Goal: Complete application form

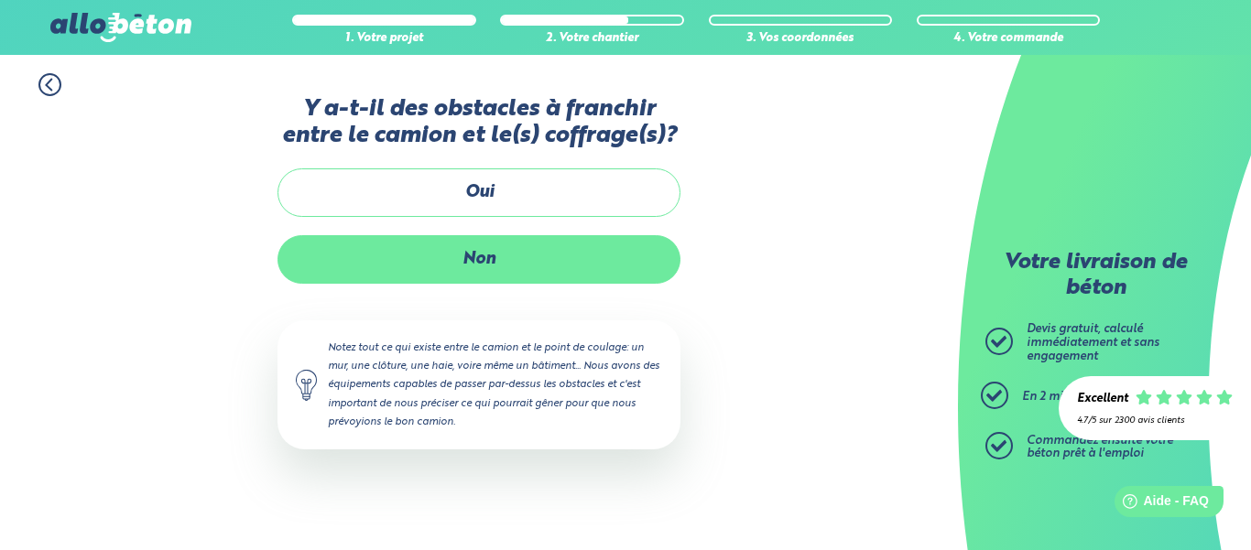
click at [492, 266] on label "Non" at bounding box center [478, 259] width 403 height 49
click at [0, 0] on input "Non" at bounding box center [0, 0] width 0 height 0
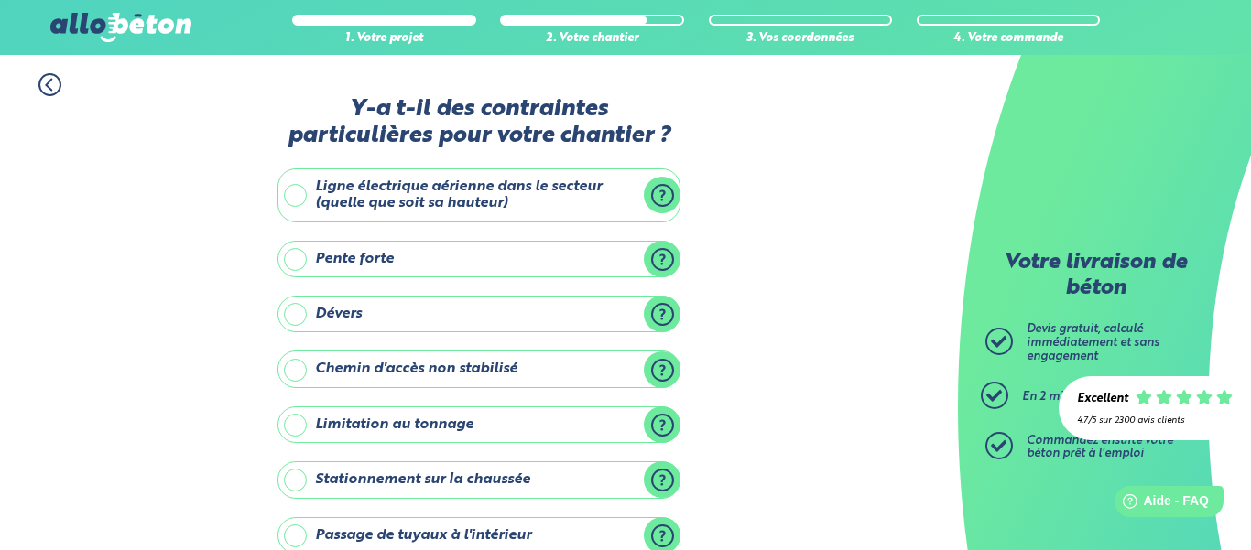
click at [667, 257] on label "Pente forte" at bounding box center [478, 259] width 403 height 37
click at [0, 0] on input "Pente forte" at bounding box center [0, 0] width 0 height 0
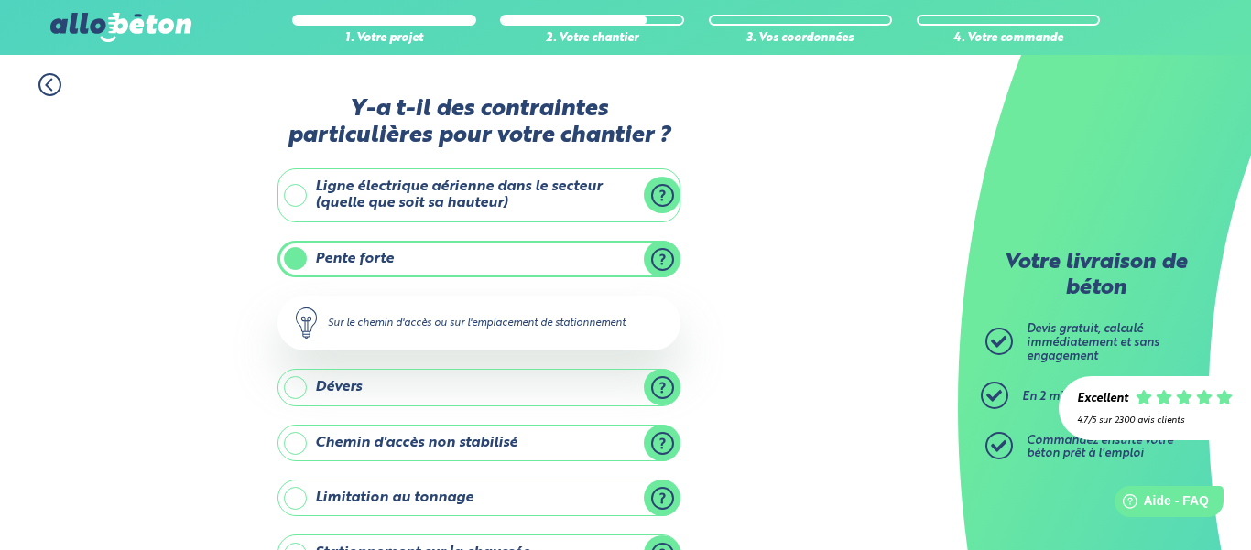
click at [667, 257] on label "Pente forte" at bounding box center [478, 259] width 403 height 37
click at [0, 0] on input "Pente forte" at bounding box center [0, 0] width 0 height 0
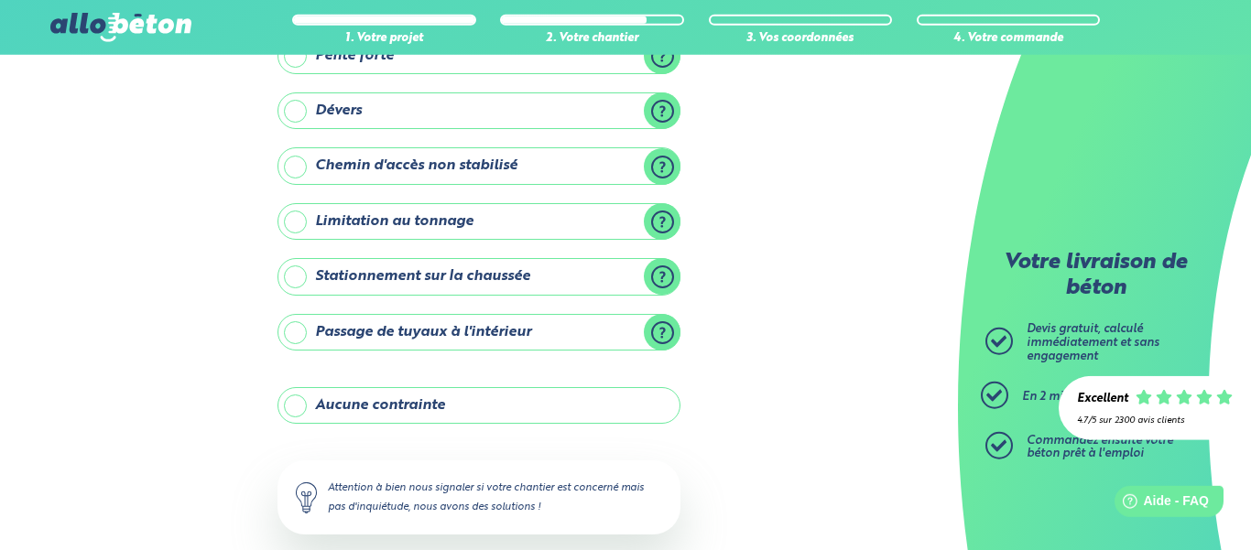
scroll to position [242, 0]
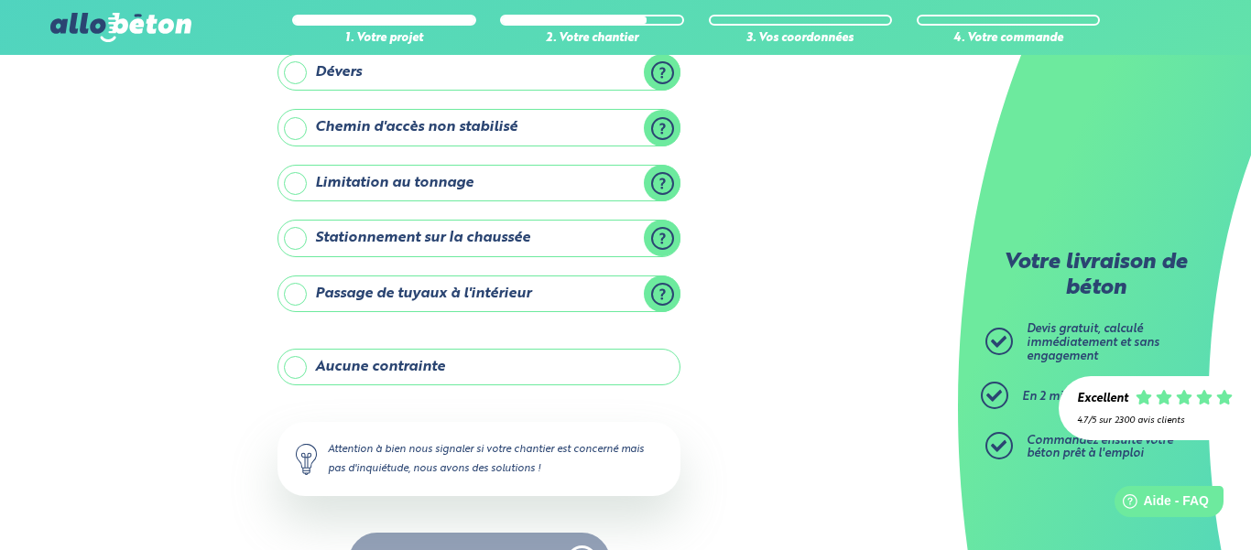
click at [487, 366] on label "Aucune contrainte" at bounding box center [478, 367] width 403 height 37
click at [0, 0] on input "Aucune contrainte" at bounding box center [0, 0] width 0 height 0
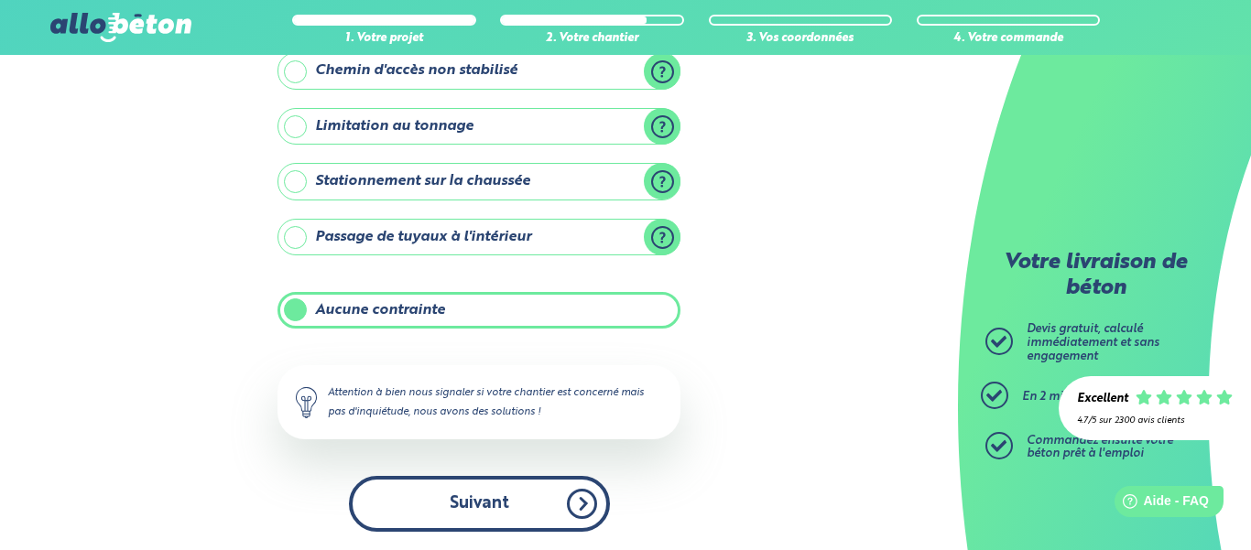
click at [498, 509] on button "Suivant" at bounding box center [479, 504] width 261 height 56
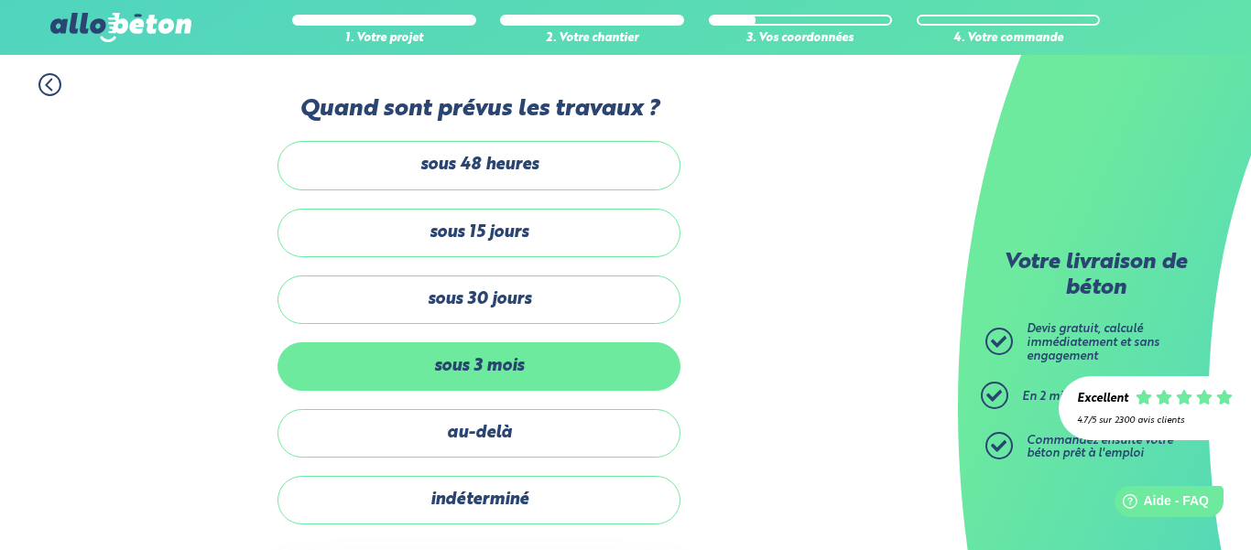
click at [511, 361] on label "sous 3 mois" at bounding box center [478, 366] width 403 height 49
click at [0, 0] on input "sous 3 mois" at bounding box center [0, 0] width 0 height 0
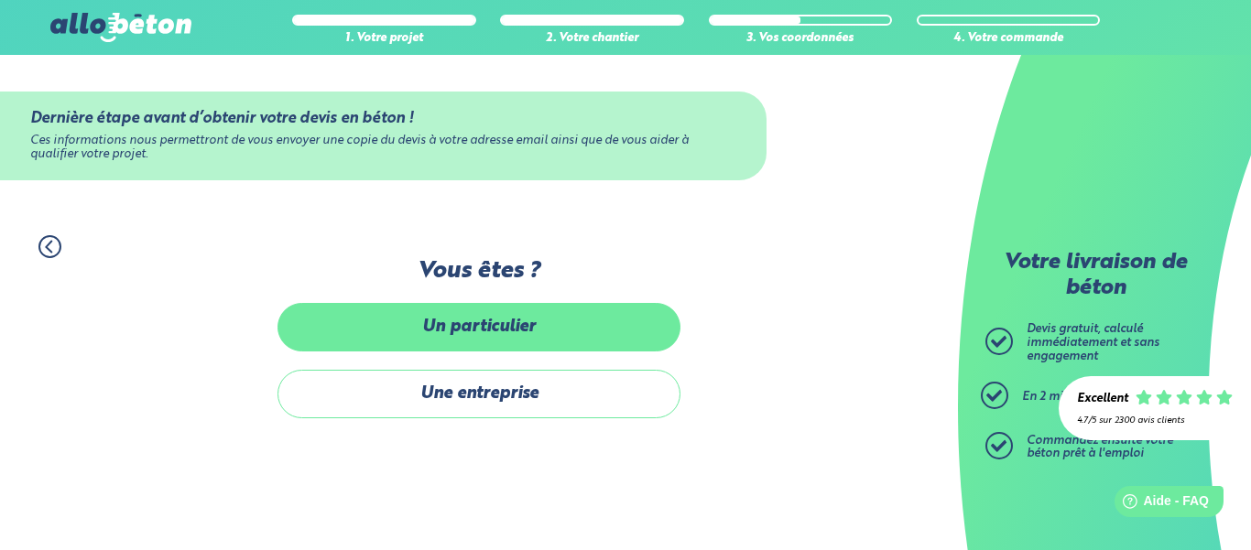
click at [554, 323] on label "Un particulier" at bounding box center [478, 327] width 403 height 49
click at [0, 0] on input "Un particulier" at bounding box center [0, 0] width 0 height 0
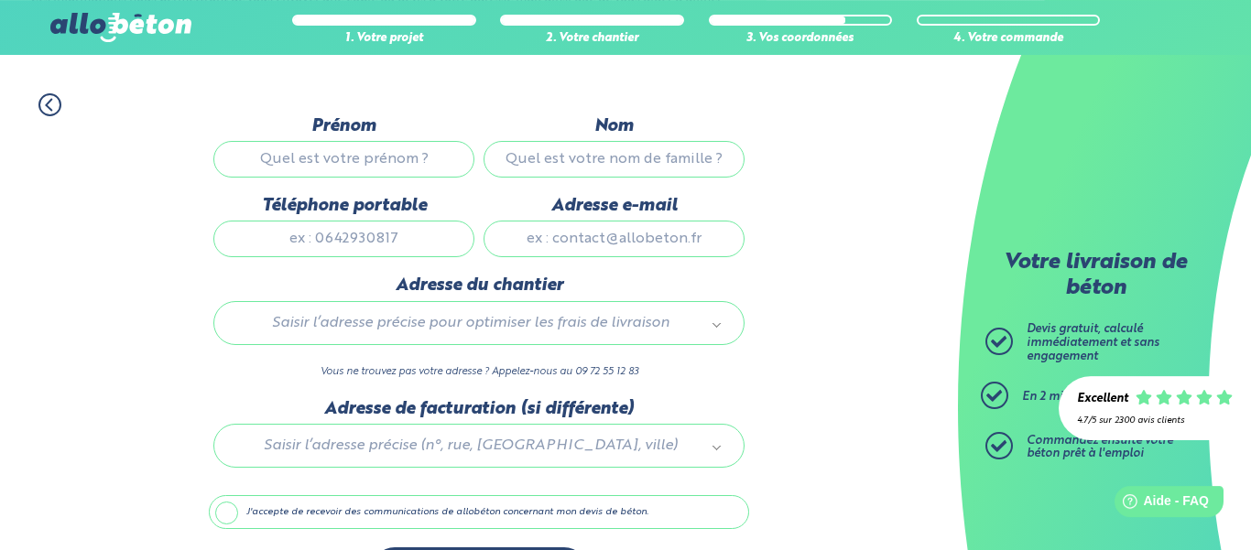
scroll to position [213, 0]
